Goal: Task Accomplishment & Management: Manage account settings

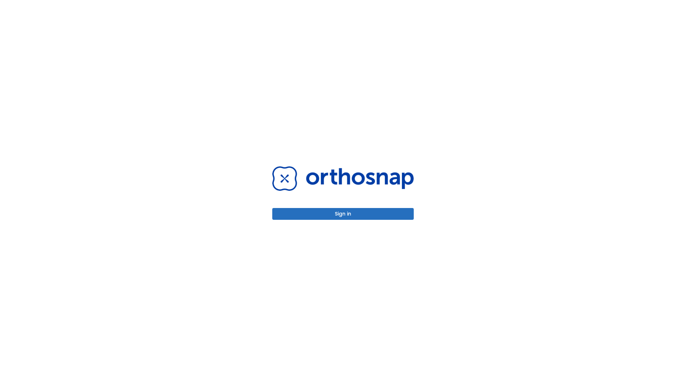
click at [343, 214] on button "Sign in" at bounding box center [343, 214] width 142 height 12
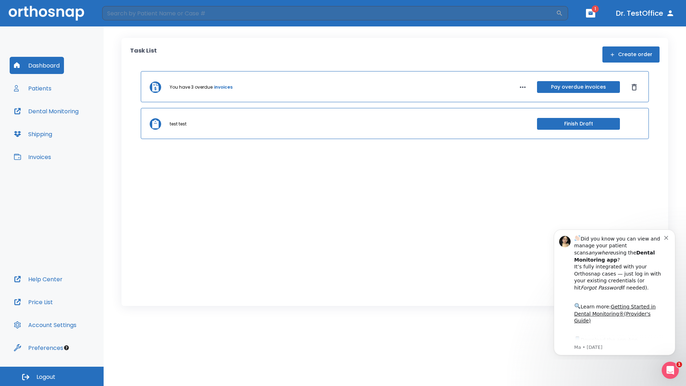
click at [52, 376] on span "Logout" at bounding box center [45, 377] width 19 height 8
